Goal: Check status: Check status

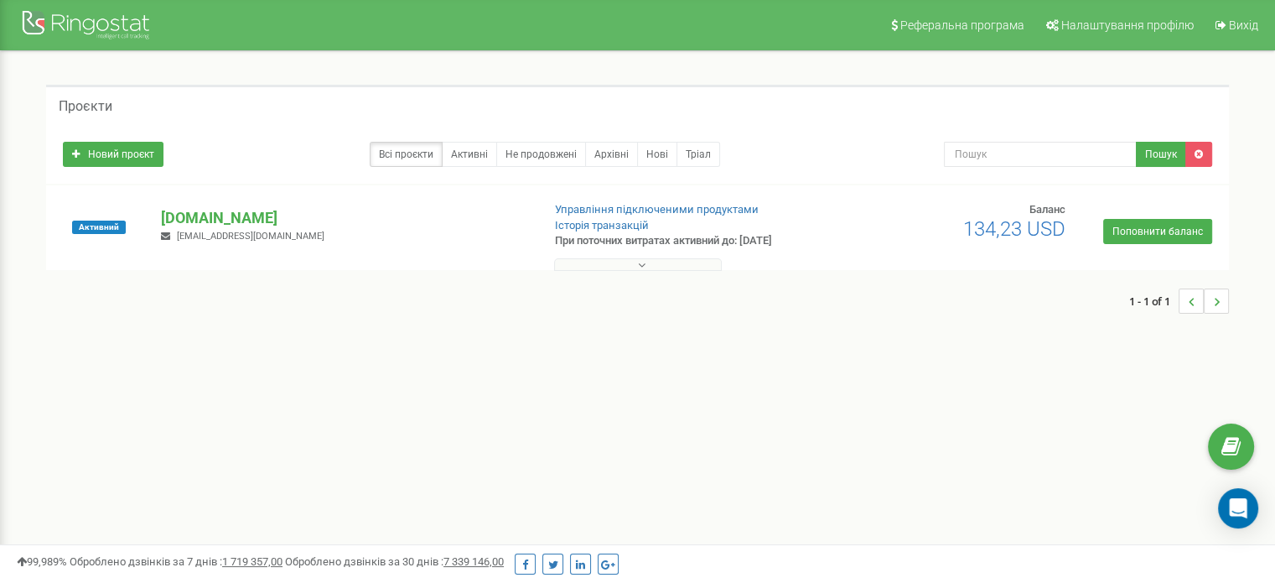
click at [677, 261] on button at bounding box center [638, 264] width 168 height 13
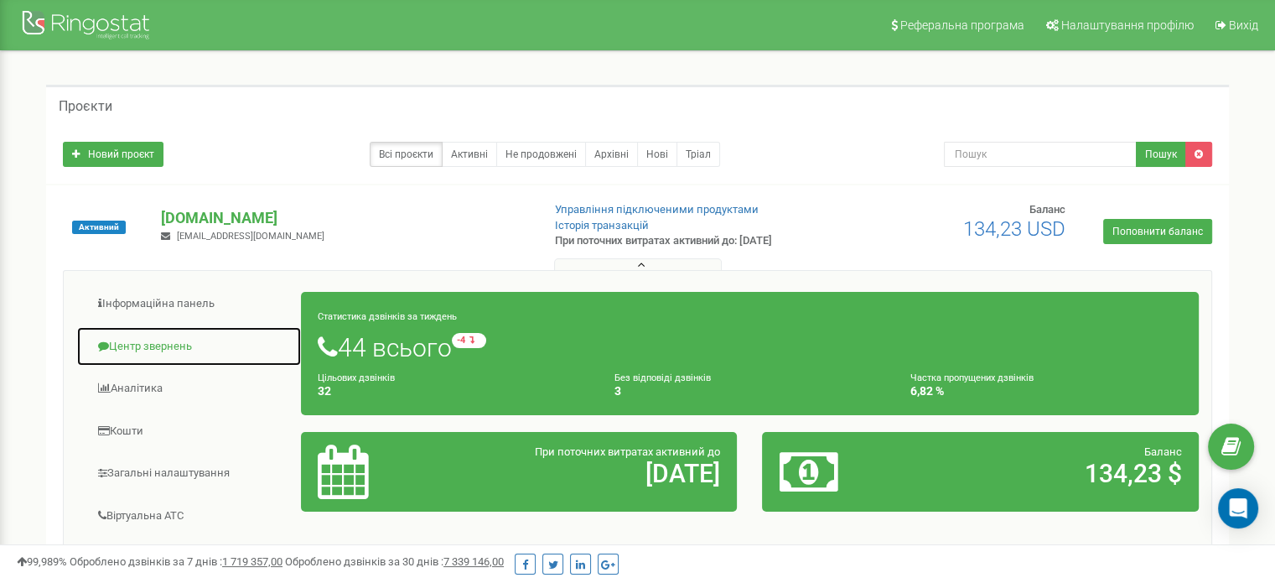
click at [131, 340] on link "Центр звернень" at bounding box center [189, 346] width 226 height 41
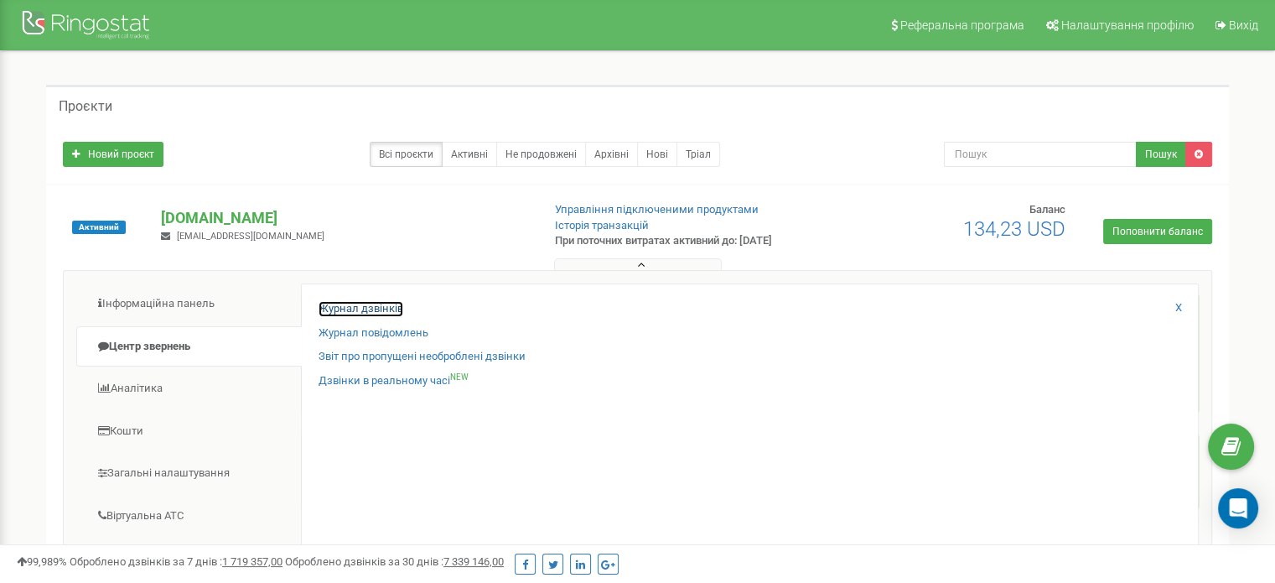
click at [375, 314] on link "Журнал дзвінків" at bounding box center [361, 309] width 85 height 16
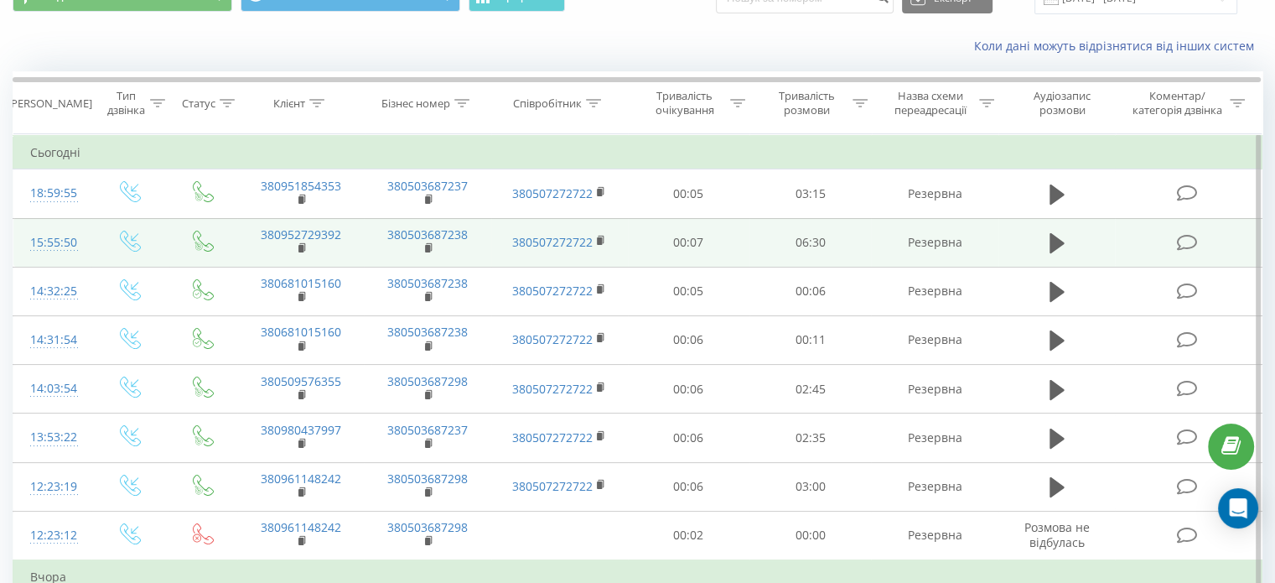
scroll to position [168, 0]
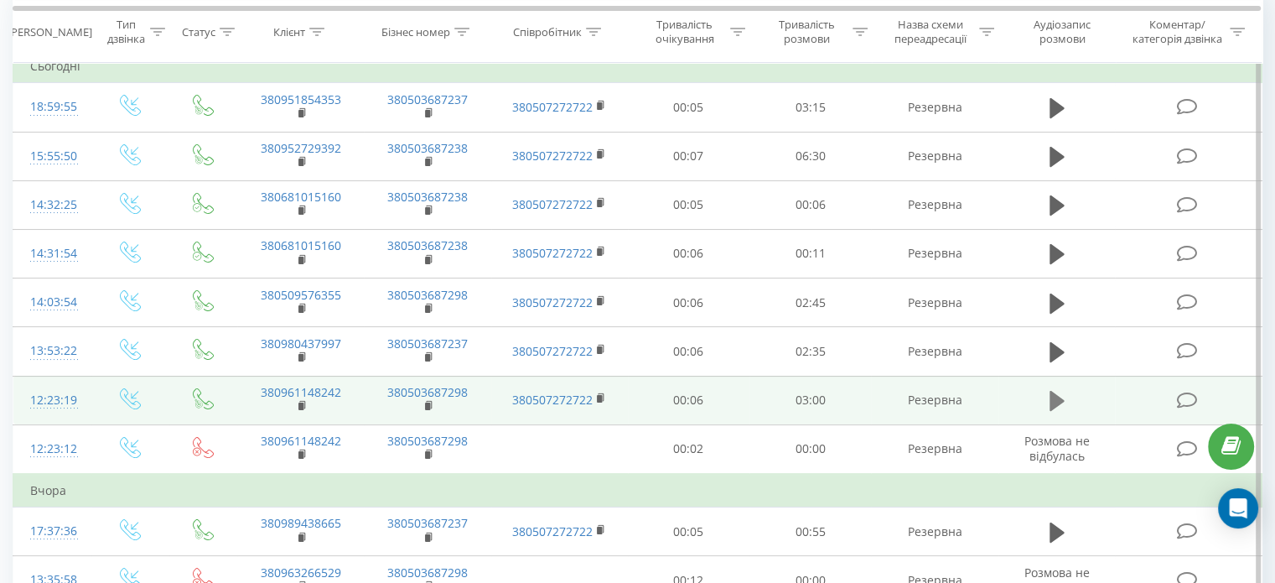
click at [1056, 394] on icon at bounding box center [1057, 401] width 15 height 20
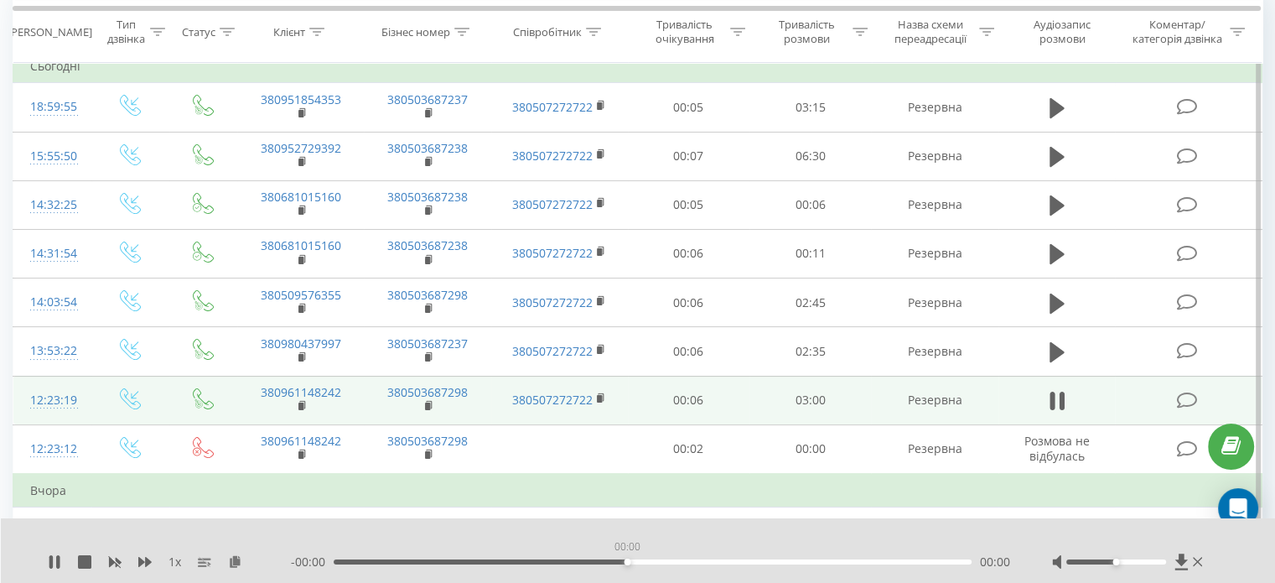
click at [625, 560] on div "00:00" at bounding box center [653, 561] width 638 height 5
click at [725, 560] on div "00:00" at bounding box center [653, 561] width 638 height 5
click at [934, 529] on div "1 x - 01:04 01:54 01:54" at bounding box center [638, 550] width 1275 height 65
click at [383, 559] on div "01:56" at bounding box center [653, 561] width 638 height 5
click at [438, 562] on div "00:20" at bounding box center [653, 561] width 638 height 5
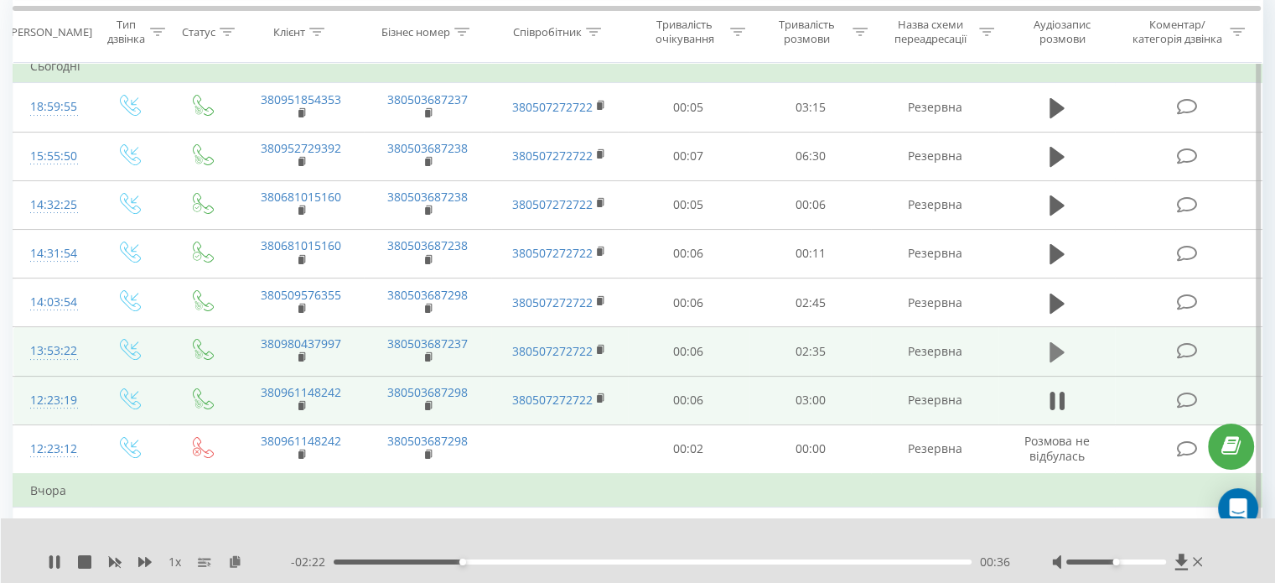
click at [1055, 351] on icon at bounding box center [1057, 352] width 15 height 20
click at [671, 558] on div "- 02:03 00:32 00:32" at bounding box center [650, 561] width 719 height 17
click at [677, 566] on div "- 02:02 00:33 00:33" at bounding box center [650, 561] width 719 height 17
click at [677, 567] on div "- 02:01 00:33 00:33" at bounding box center [650, 561] width 719 height 17
click at [674, 562] on div "00:35" at bounding box center [653, 561] width 638 height 5
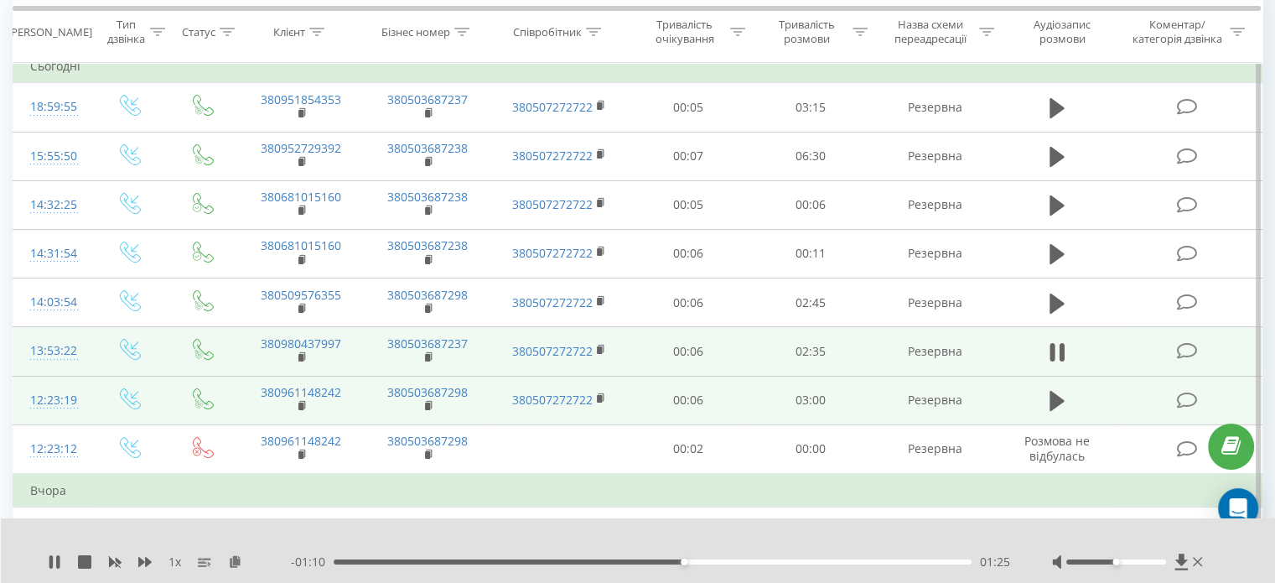
click at [827, 563] on div "01:25" at bounding box center [653, 561] width 638 height 5
click at [308, 353] on td "380980437997" at bounding box center [300, 351] width 127 height 49
click at [302, 354] on rect at bounding box center [300, 358] width 5 height 8
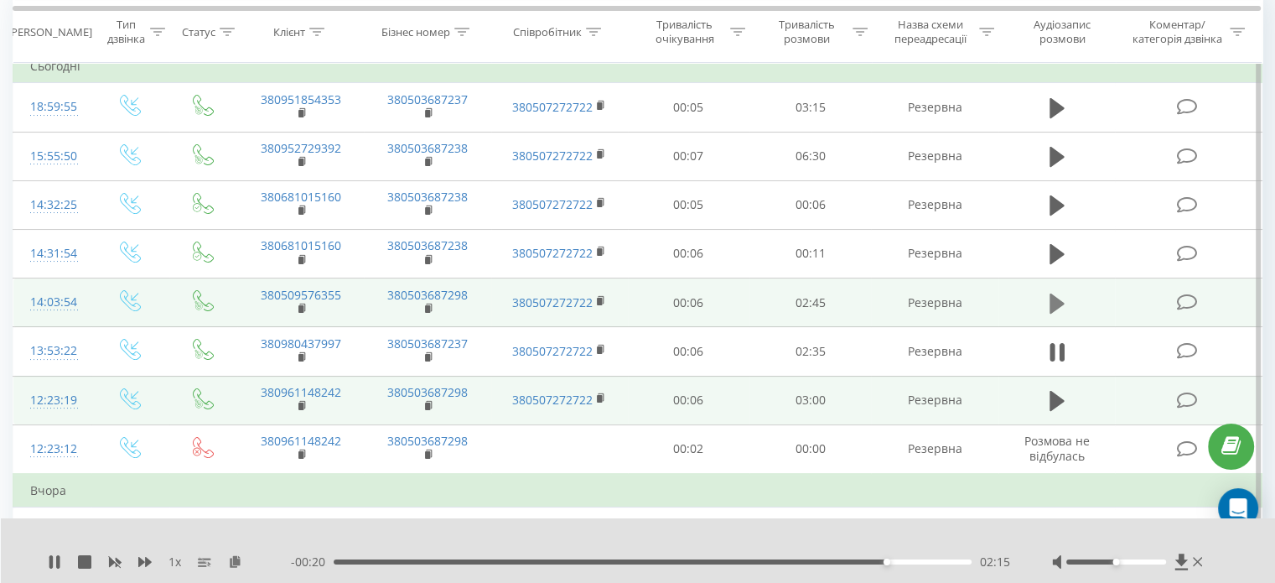
click at [1064, 296] on button at bounding box center [1057, 303] width 25 height 25
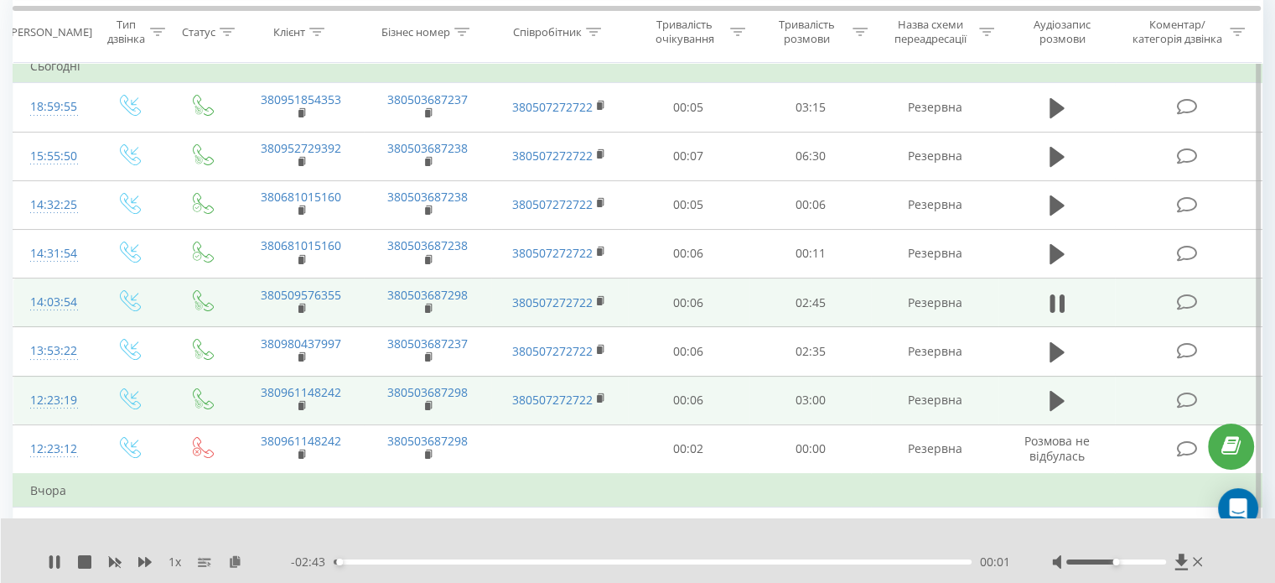
click at [748, 564] on div "- 02:43 00:01 00:01" at bounding box center [650, 561] width 719 height 17
click at [729, 561] on div "00:02" at bounding box center [653, 561] width 638 height 5
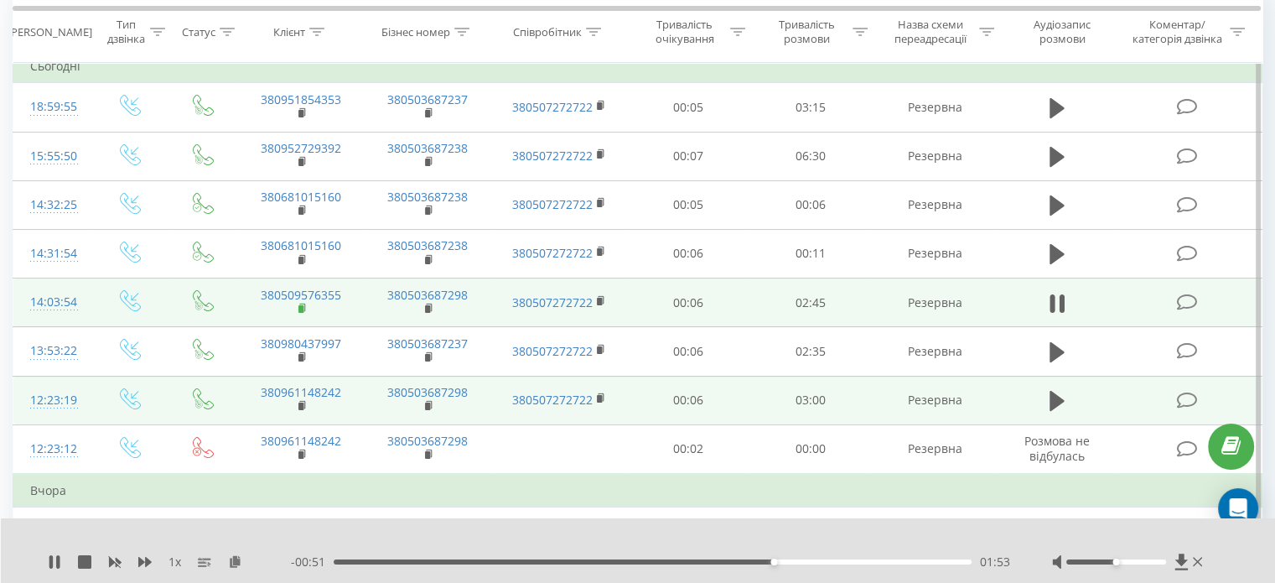
click at [306, 313] on td "380509576355" at bounding box center [300, 302] width 127 height 49
click at [305, 308] on icon at bounding box center [302, 309] width 9 height 12
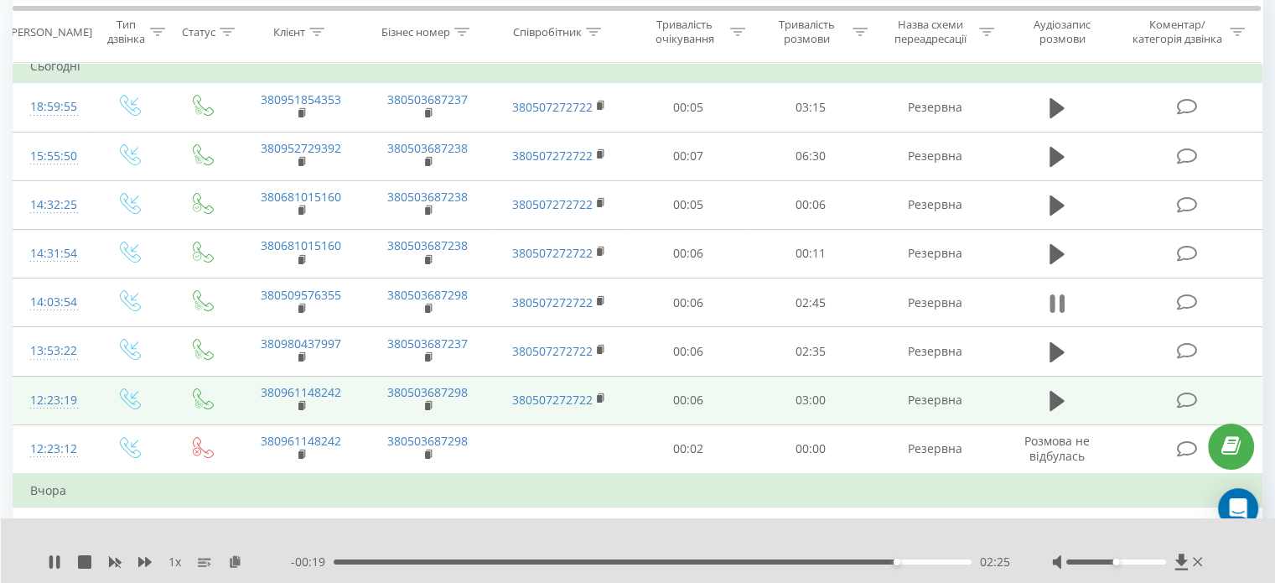
click at [1053, 301] on icon at bounding box center [1052, 303] width 5 height 18
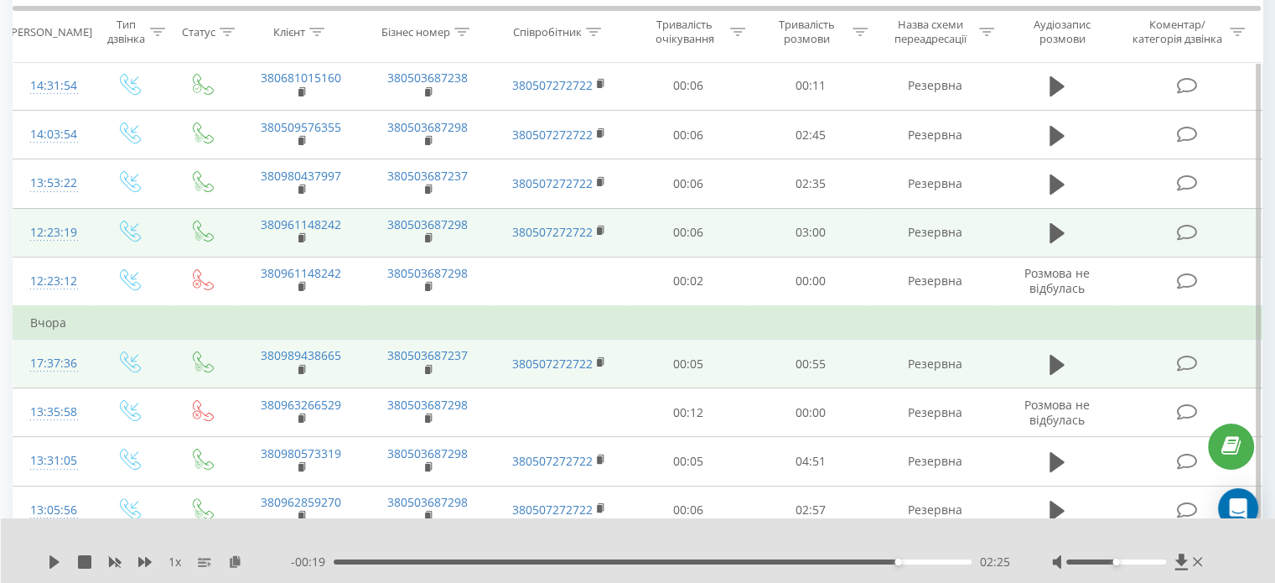
scroll to position [251, 0]
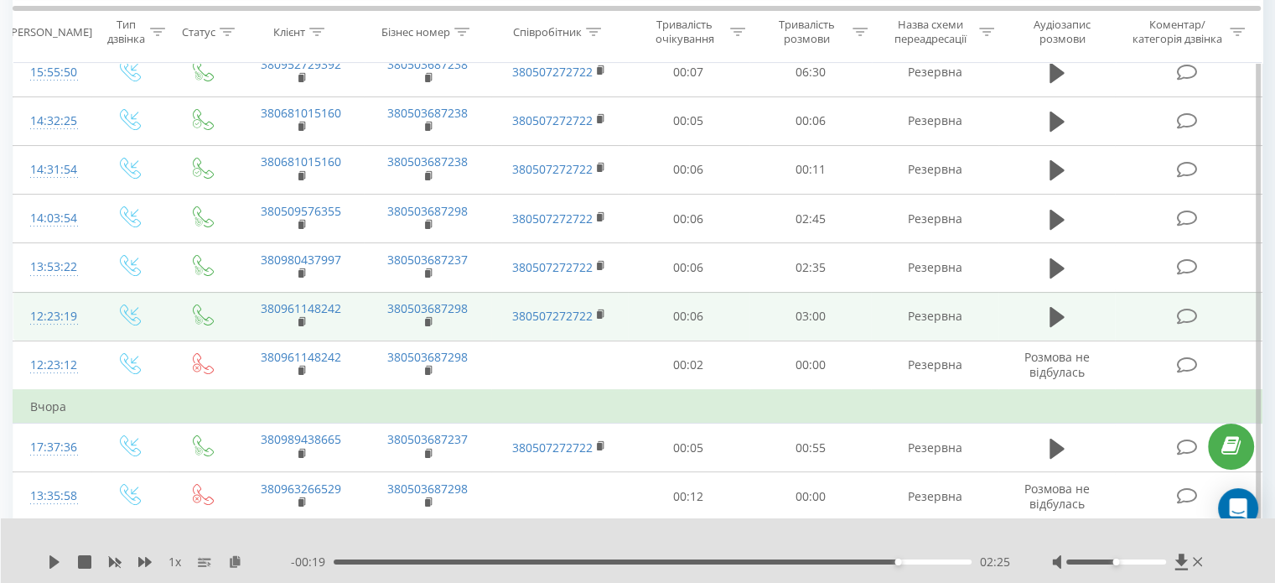
click at [278, 395] on td "Вчора" at bounding box center [637, 407] width 1249 height 34
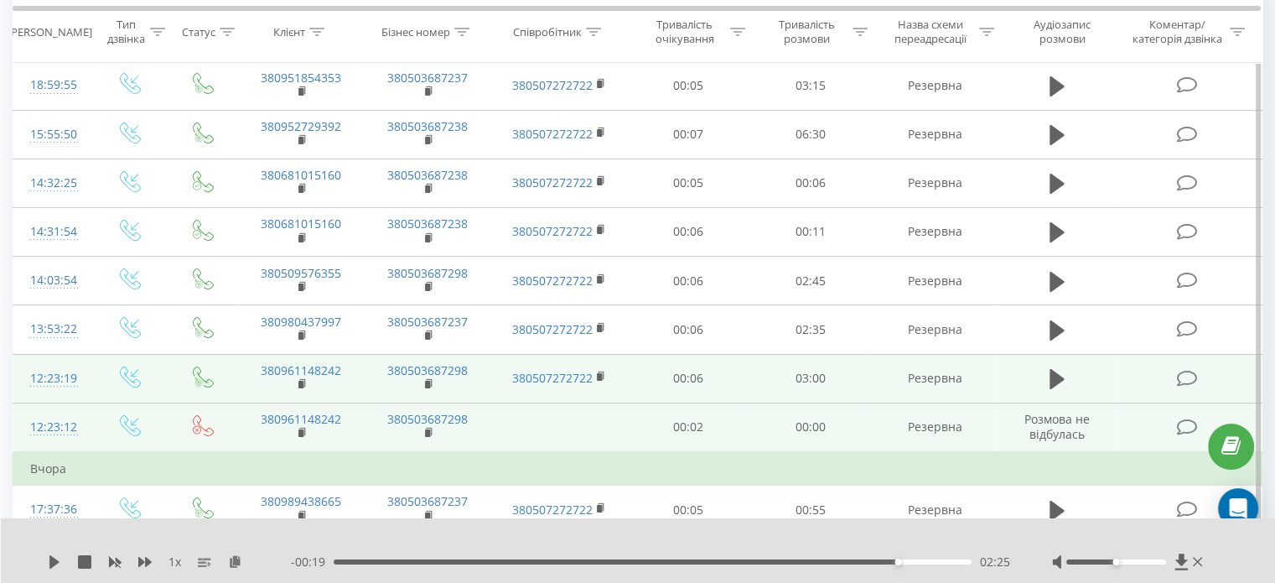
scroll to position [168, 0]
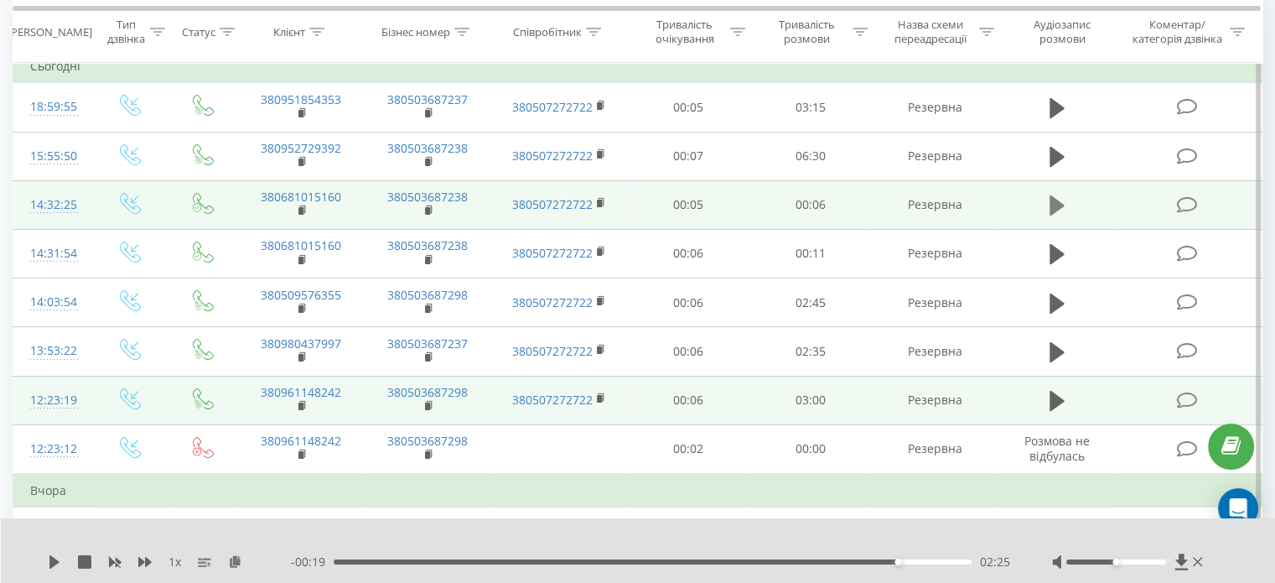
click at [1056, 200] on icon at bounding box center [1057, 205] width 15 height 20
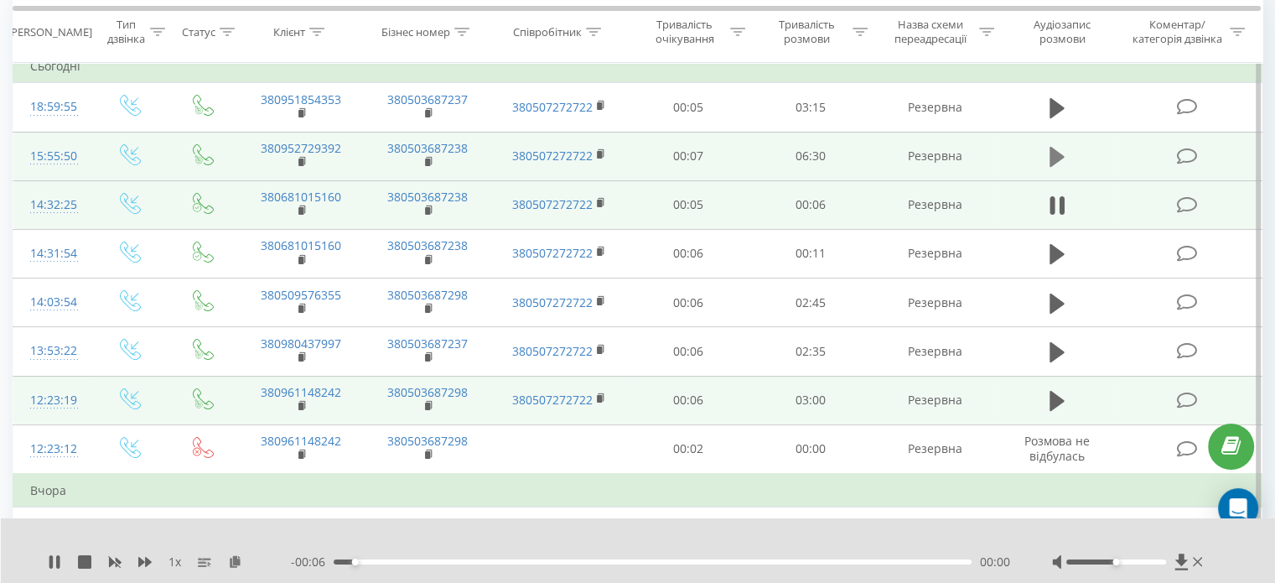
click at [1059, 164] on icon at bounding box center [1057, 156] width 15 height 23
click at [578, 557] on div "--:-- --:--" at bounding box center [650, 561] width 719 height 17
click at [578, 560] on div "00:00" at bounding box center [653, 561] width 638 height 5
click at [677, 560] on div "00:00" at bounding box center [653, 561] width 638 height 5
click at [744, 562] on div "04:10" at bounding box center [653, 561] width 638 height 5
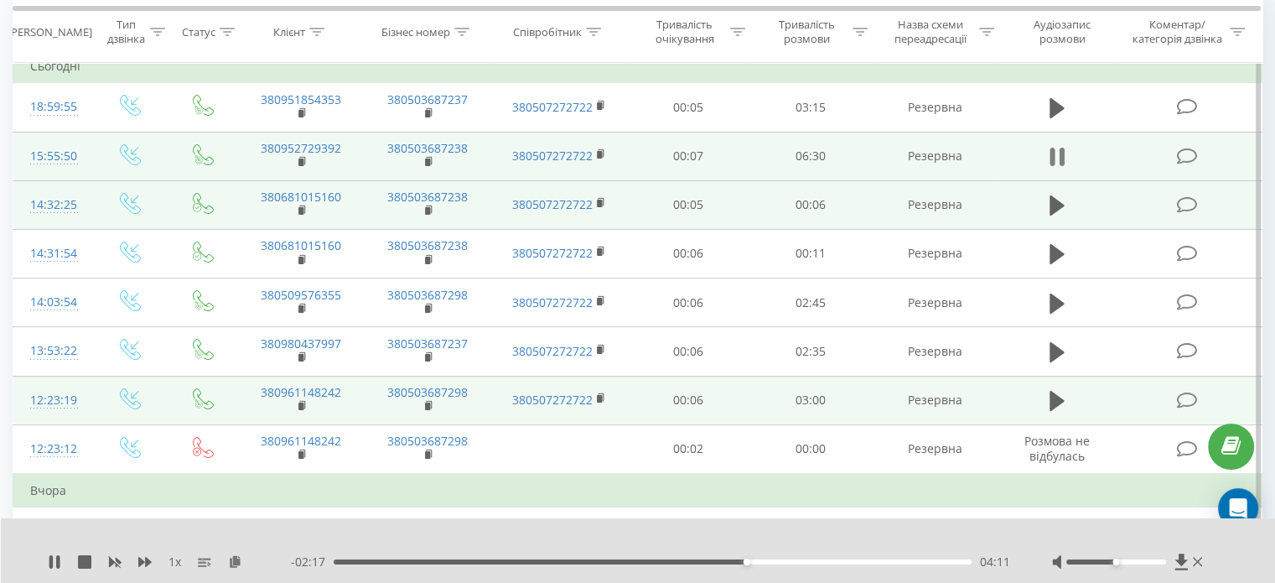
click at [1067, 161] on button at bounding box center [1057, 156] width 25 height 25
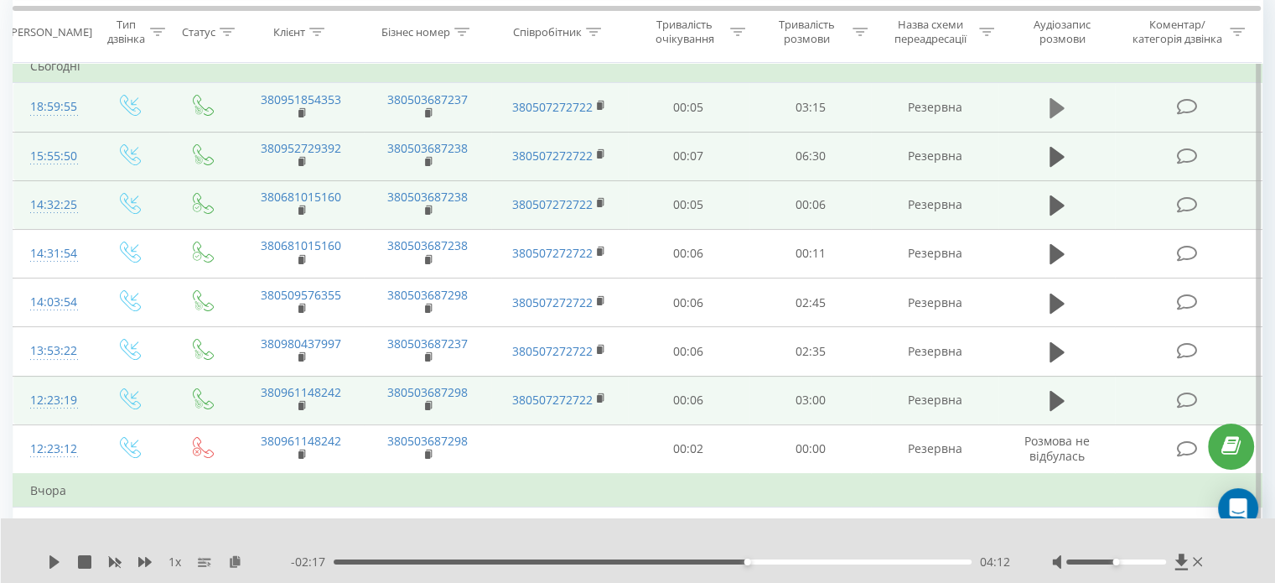
click at [1053, 102] on icon at bounding box center [1057, 108] width 15 height 20
click at [554, 562] on div "01:07" at bounding box center [653, 561] width 638 height 5
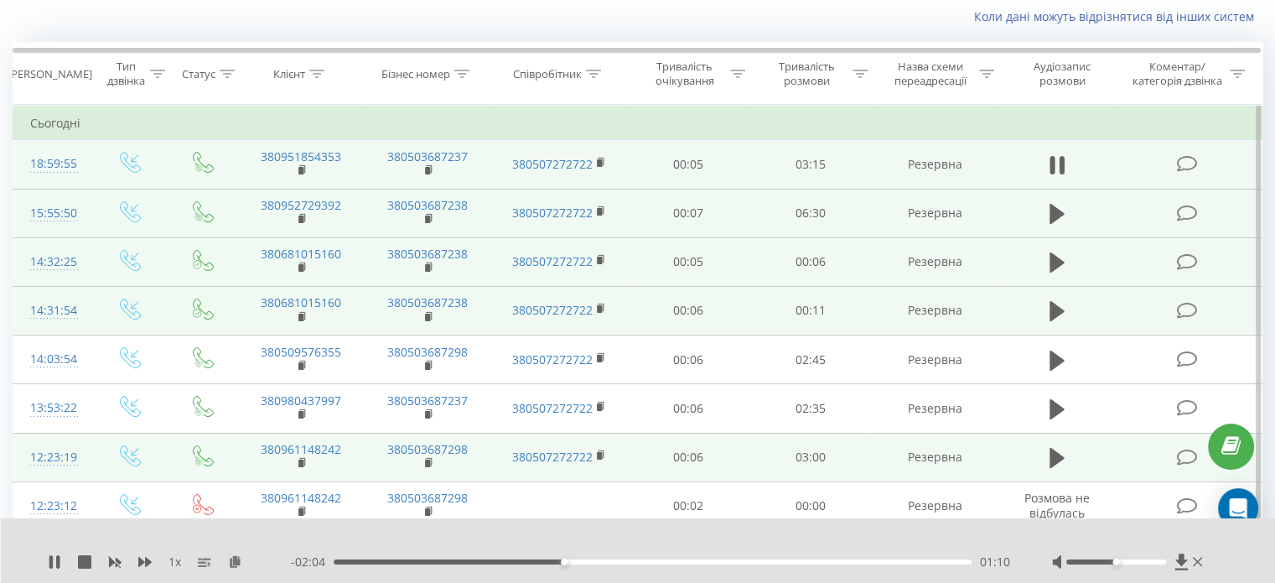
scroll to position [84, 0]
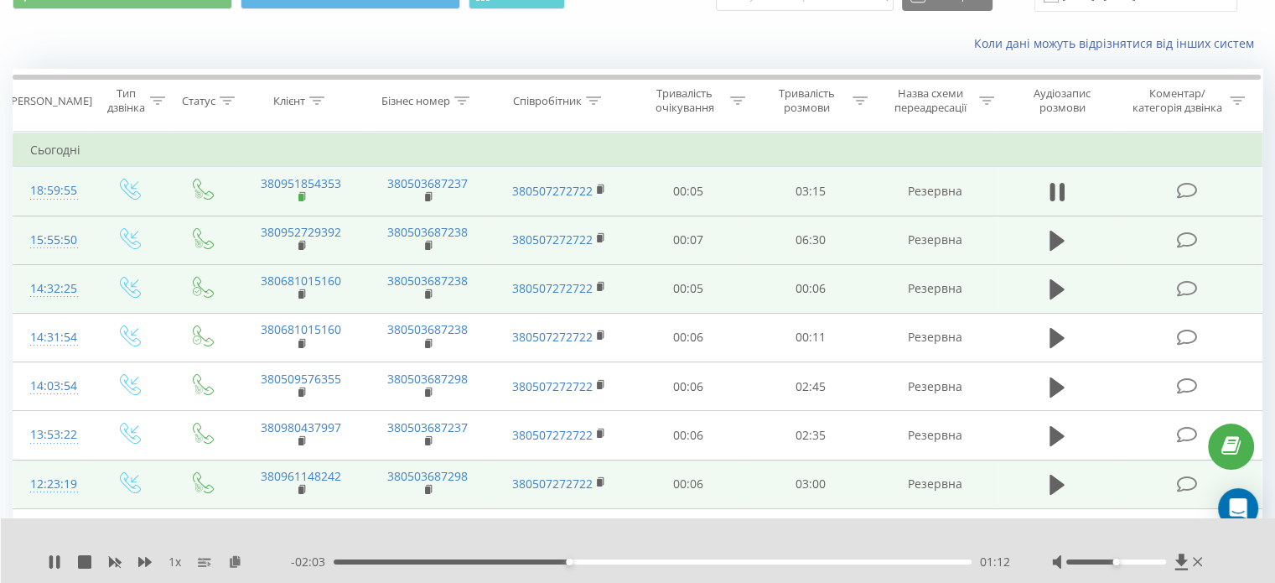
click at [302, 197] on rect at bounding box center [300, 198] width 5 height 8
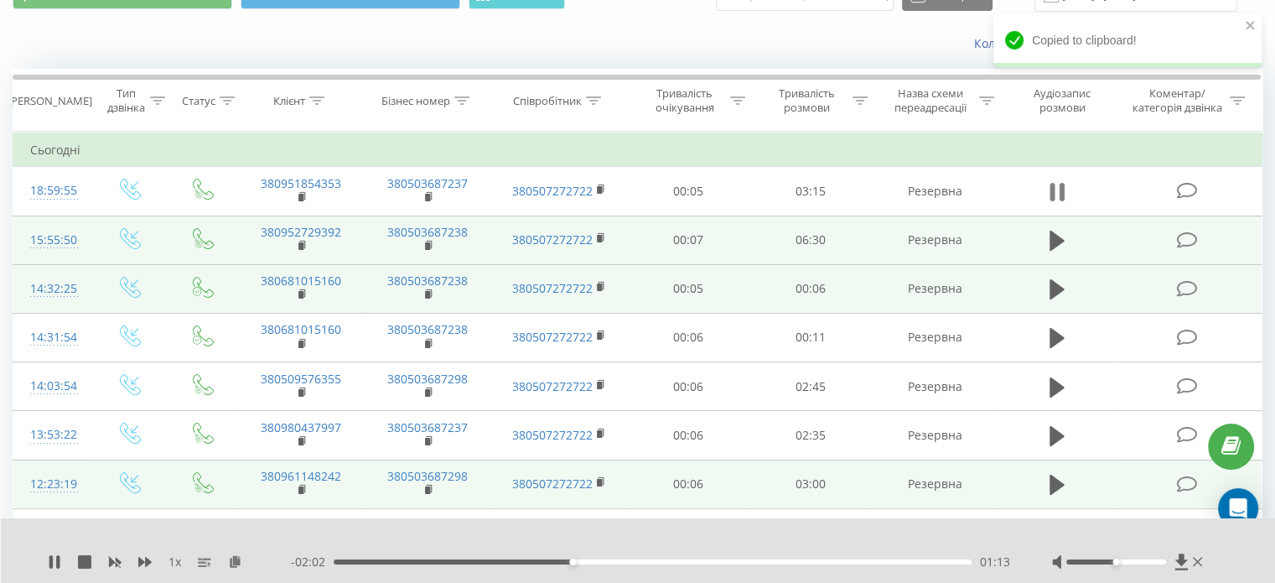
click at [1055, 193] on icon at bounding box center [1057, 191] width 15 height 23
